Goal: Register for event/course

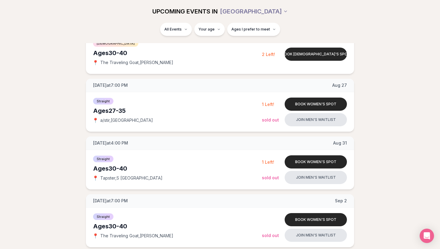
scroll to position [279, 0]
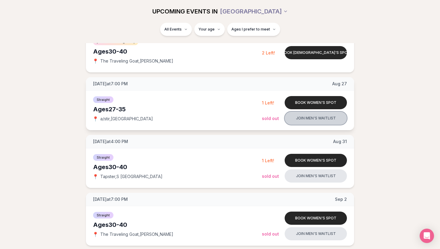
click at [305, 121] on button "Join men's waitlist" at bounding box center [315, 118] width 62 height 13
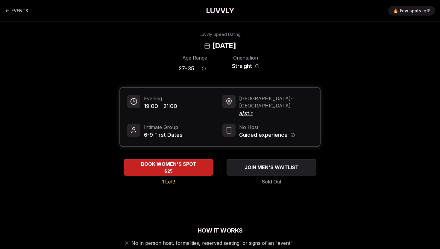
click at [220, 9] on h1 "LUVVLY" at bounding box center [220, 11] width 28 height 10
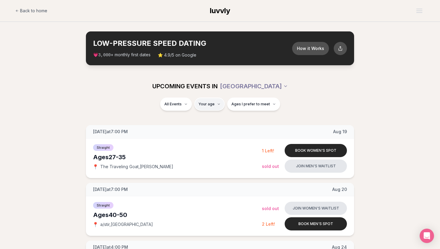
click at [28, 11] on span "Back to home" at bounding box center [33, 11] width 27 height 6
type input "**"
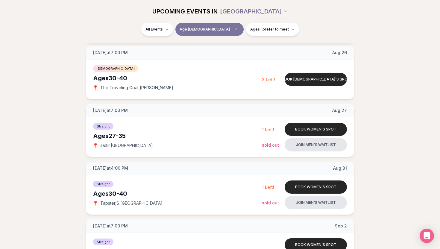
scroll to position [30, 0]
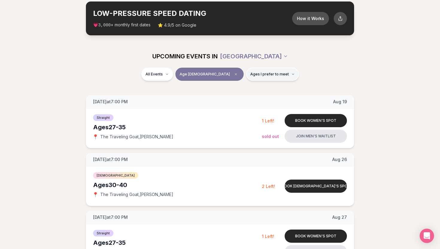
click at [246, 72] on button "Ages I prefer to meet" at bounding box center [272, 74] width 53 height 13
click at [205, 86] on div "All Events Age [DEMOGRAPHIC_DATA] Ages I prefer to meet" at bounding box center [220, 78] width 440 height 20
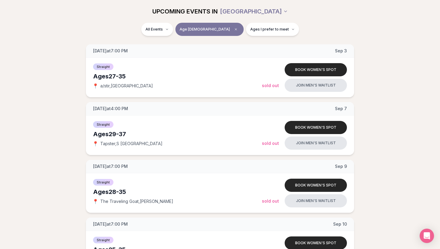
scroll to position [368, 0]
